Goal: Communication & Community: Answer question/provide support

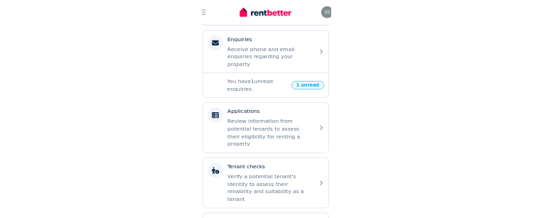
scroll to position [524, 0]
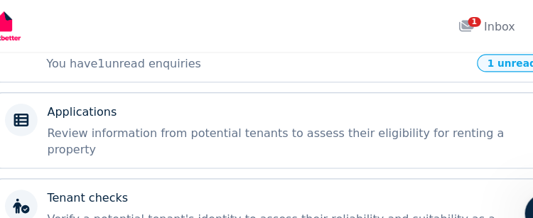
click at [276, 24] on icon at bounding box center [433, 23] width 13 height 10
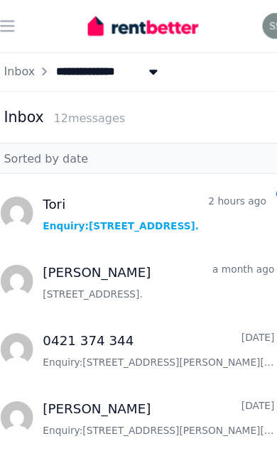
click at [215, 188] on span "Message list" at bounding box center [138, 185] width 276 height 54
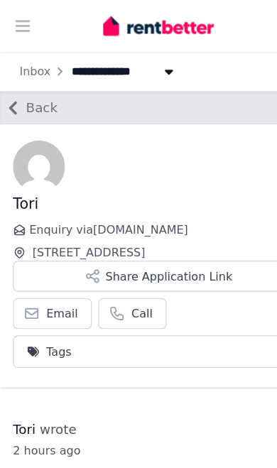
click at [36, 98] on span "Back" at bounding box center [37, 94] width 28 height 17
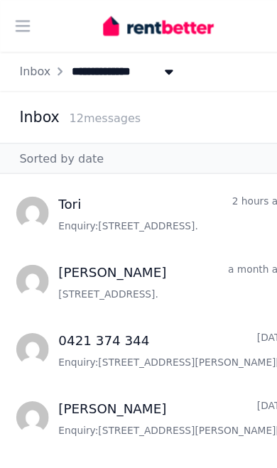
click at [31, 67] on link "Inbox" at bounding box center [30, 62] width 27 height 11
click at [21, 22] on icon "button" at bounding box center [19, 22] width 11 height 9
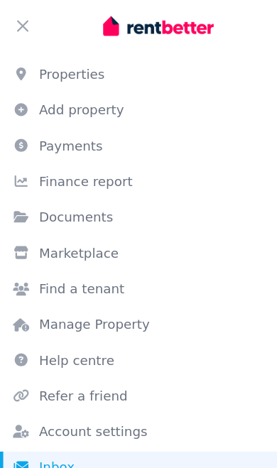
click at [93, 72] on link "Properties" at bounding box center [138, 65] width 277 height 28
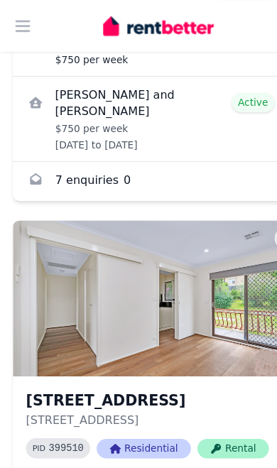
scroll to position [1866, 0]
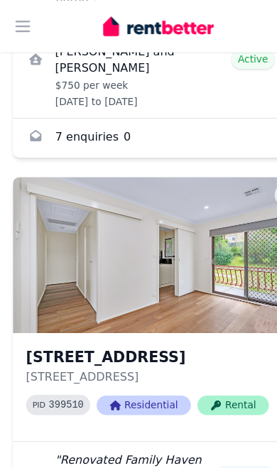
scroll to position [1904, 0]
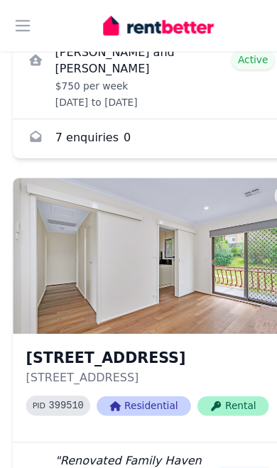
click at [161, 303] on h3 "[STREET_ADDRESS]" at bounding box center [129, 313] width 212 height 20
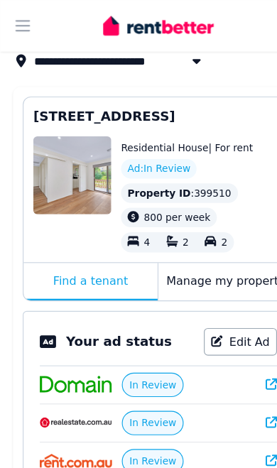
scroll to position [92, 0]
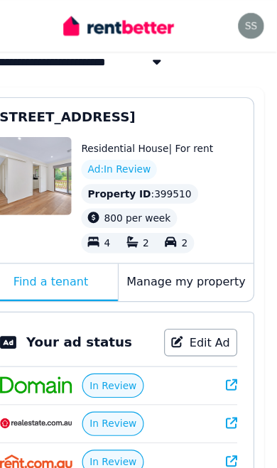
click at [166, 140] on div "Residential House | For rent Ad: In Review" at bounding box center [177, 140] width 142 height 33
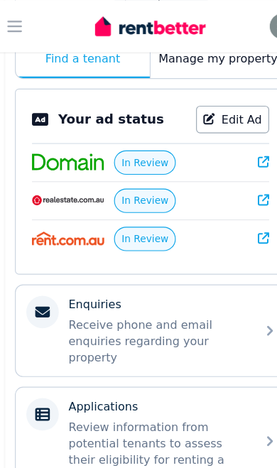
scroll to position [294, 0]
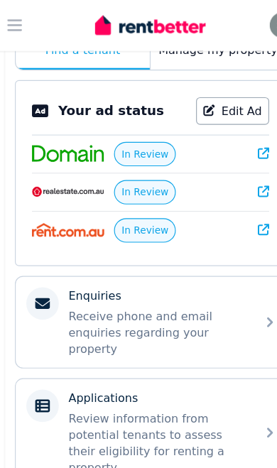
click at [122, 198] on span "In Review" at bounding box center [133, 202] width 41 height 11
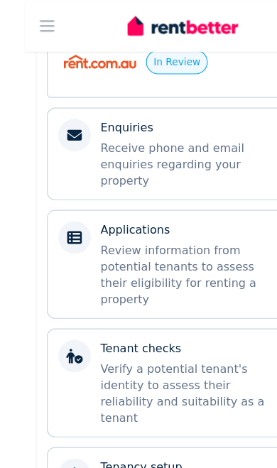
scroll to position [467, 0]
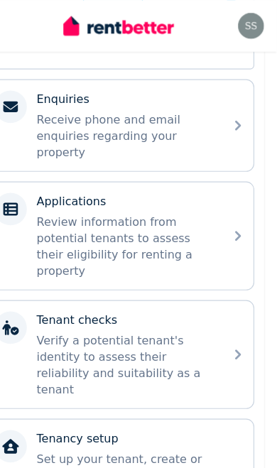
click at [188, 107] on div "Enquiries Receive phone and email enquiries regarding your property" at bounding box center [139, 110] width 236 height 80
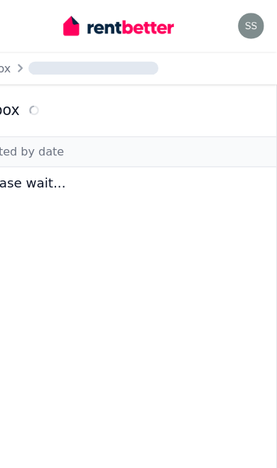
scroll to position [21, 0]
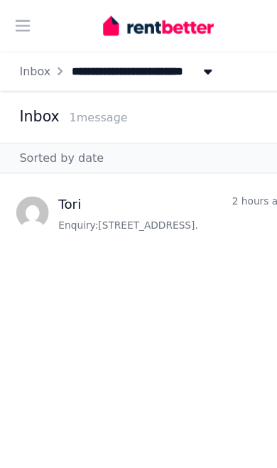
click at [153, 162] on span "Message list" at bounding box center [138, 185] width 276 height 54
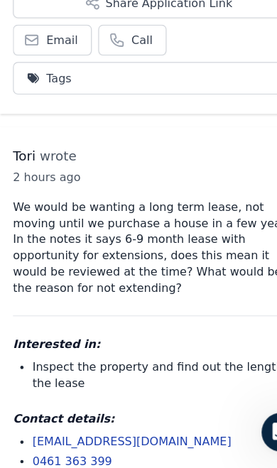
scroll to position [195, 0]
